Goal: Information Seeking & Learning: Learn about a topic

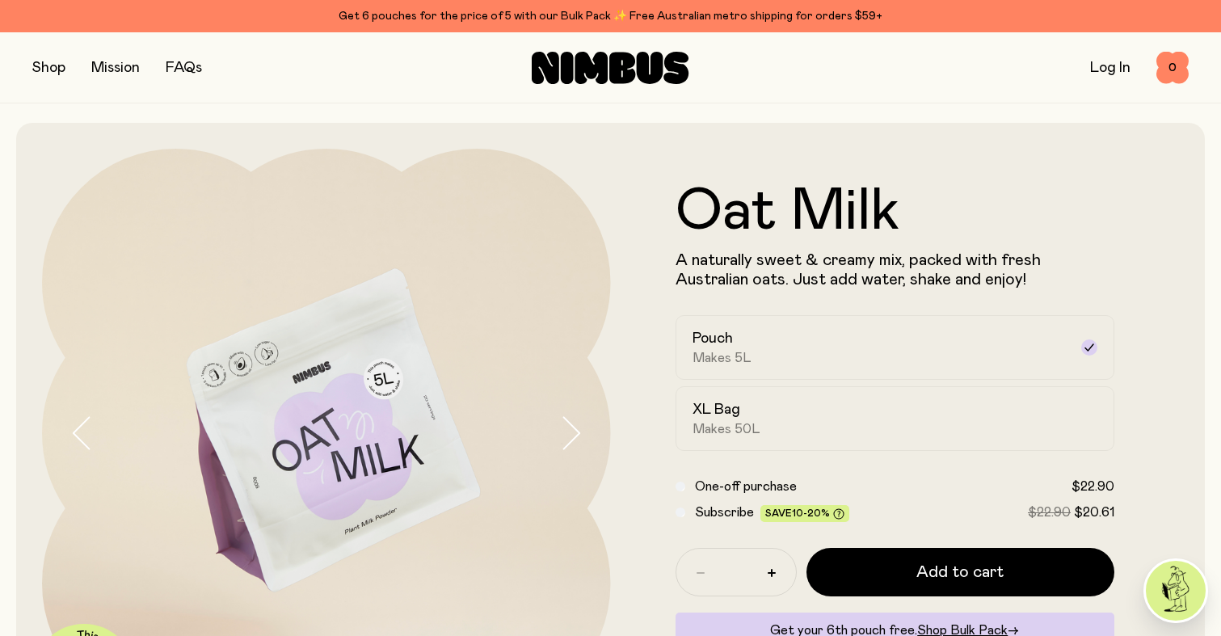
click at [584, 64] on icon at bounding box center [591, 68] width 33 height 32
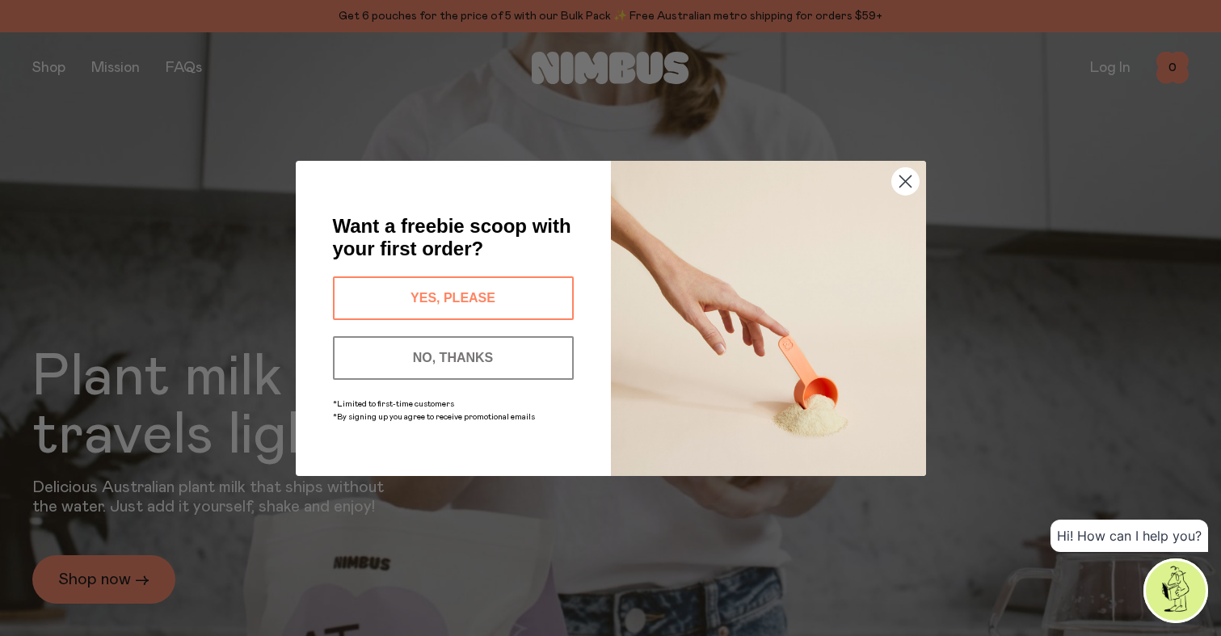
click at [897, 179] on circle "Close dialog" at bounding box center [904, 180] width 27 height 27
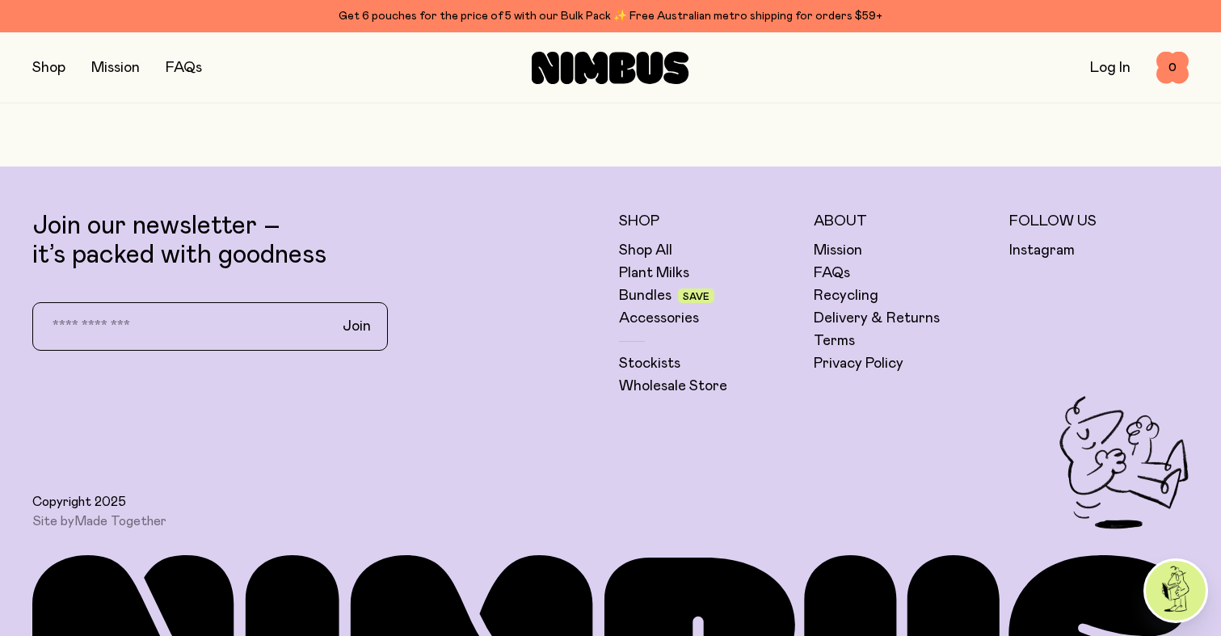
scroll to position [4576, 0]
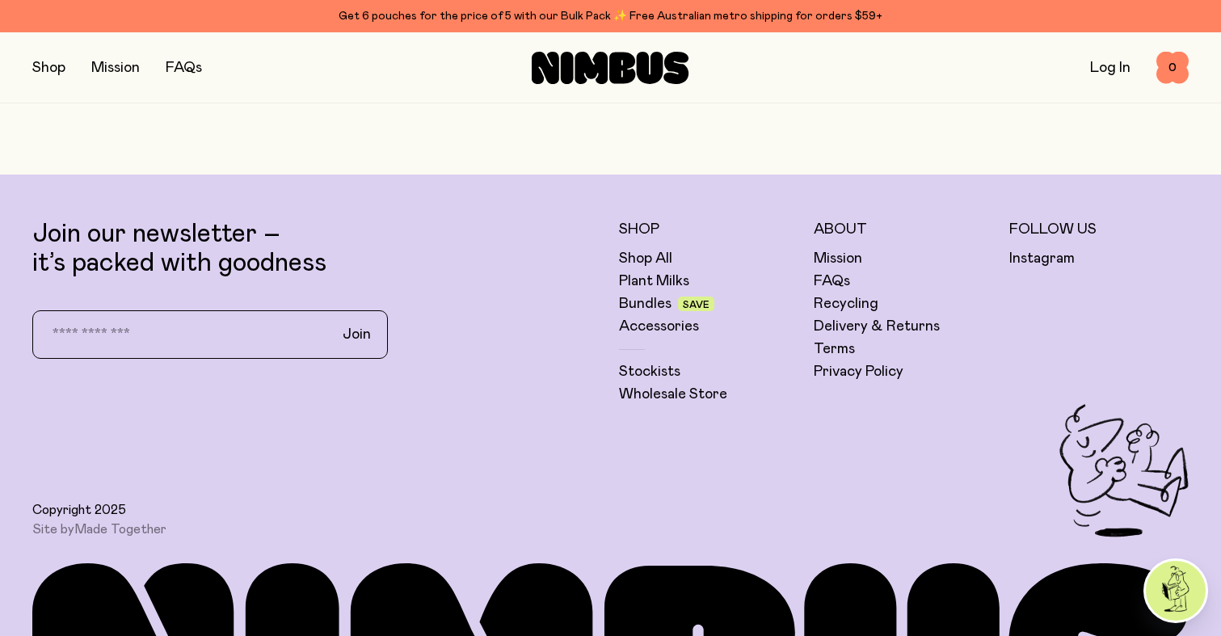
click at [837, 225] on h5 "About" at bounding box center [903, 229] width 179 height 19
click at [820, 234] on h5 "About" at bounding box center [903, 229] width 179 height 19
click at [820, 260] on link "Mission" at bounding box center [838, 258] width 48 height 19
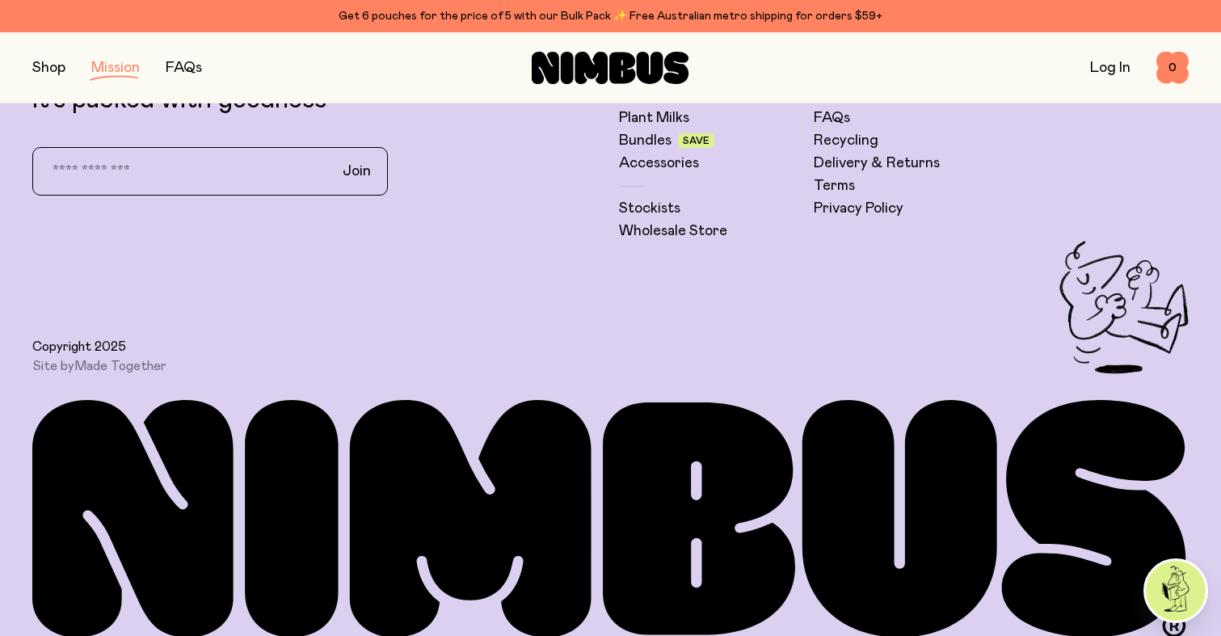
scroll to position [3399, 0]
